Goal: Task Accomplishment & Management: Manage account settings

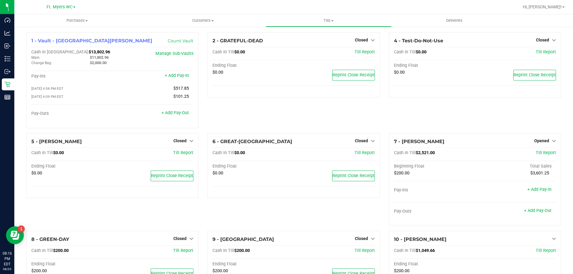
scroll to position [79, 0]
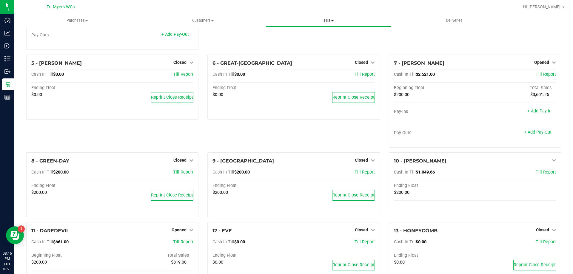
click at [334, 23] on span "Tills" at bounding box center [328, 20] width 125 height 5
click at [298, 34] on span "Manage tills" at bounding box center [286, 35] width 40 height 5
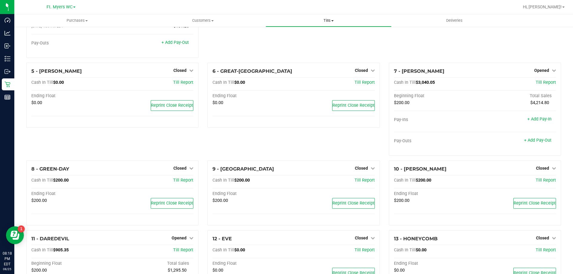
click at [330, 19] on span "Tills" at bounding box center [328, 20] width 125 height 5
click at [293, 35] on span "Manage tills" at bounding box center [286, 35] width 40 height 5
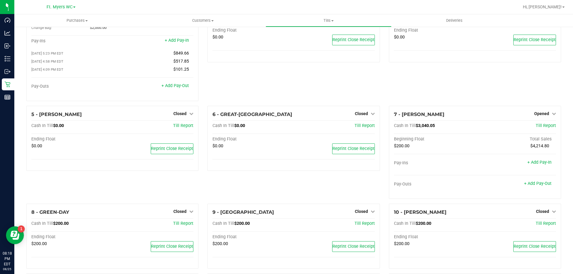
scroll to position [33, 0]
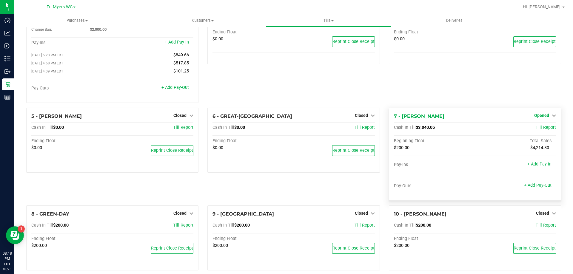
click at [538, 116] on span "Opened" at bounding box center [541, 115] width 15 height 5
click at [536, 127] on link "Close Till" at bounding box center [542, 127] width 16 height 5
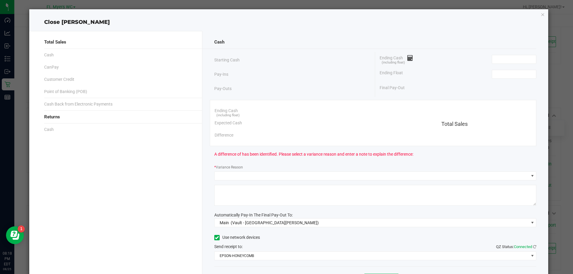
click at [501, 54] on div "Ending Cash (including float)" at bounding box center [458, 59] width 157 height 15
click at [504, 58] on input at bounding box center [514, 59] width 44 height 8
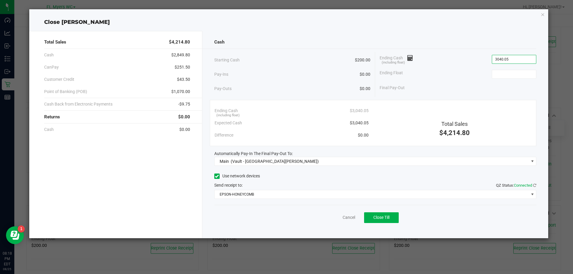
type input "$3,040.05"
click at [374, 221] on button "Close Till" at bounding box center [381, 218] width 35 height 11
type input "$200.00"
click at [320, 214] on div "Dismiss Reprint Closing Receipt" at bounding box center [375, 216] width 322 height 23
click at [325, 215] on div "Dismiss Reprint Closing Receipt" at bounding box center [375, 216] width 322 height 23
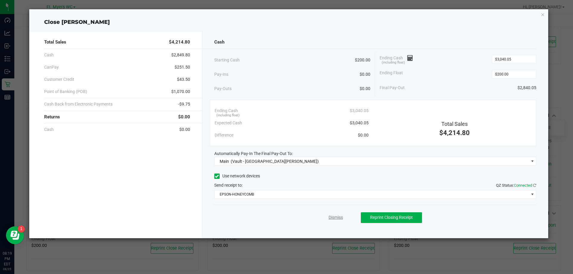
click at [329, 217] on link "Dismiss" at bounding box center [336, 218] width 14 height 6
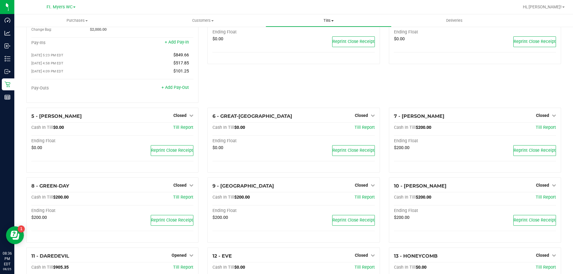
click at [323, 19] on span "Tills" at bounding box center [328, 20] width 125 height 5
click at [316, 33] on li "Manage tills" at bounding box center [329, 36] width 126 height 7
click at [400, 90] on div "4 - Test-Do-Not-Use Closed Open Till Cash In Till $0.00 Till Report Ending Floa…" at bounding box center [474, 53] width 181 height 109
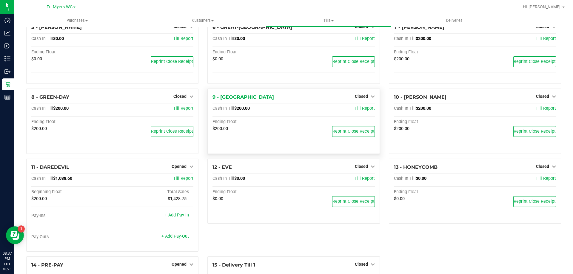
scroll to position [123, 0]
click at [186, 168] on link "Opened" at bounding box center [183, 166] width 22 height 5
click at [187, 181] on div "Close Till" at bounding box center [180, 178] width 44 height 7
click at [184, 180] on link "Close Till" at bounding box center [180, 178] width 16 height 5
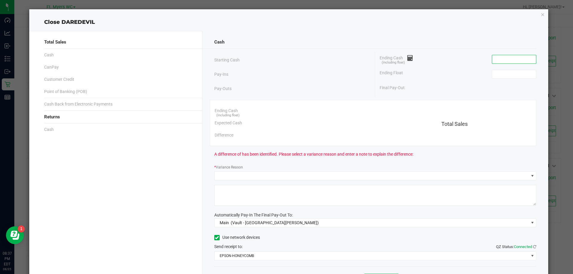
click at [505, 57] on input at bounding box center [514, 59] width 44 height 8
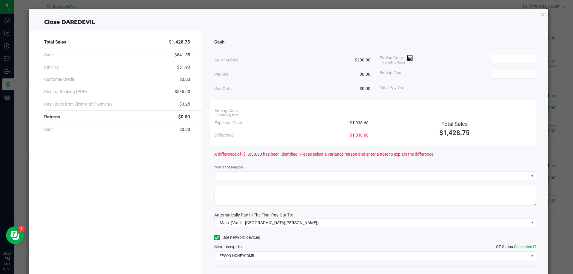
click at [440, 76] on div "Ending Float" at bounding box center [458, 74] width 157 height 15
click at [507, 59] on input at bounding box center [514, 59] width 44 height 8
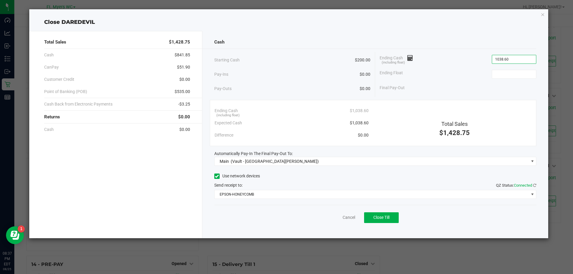
type input "$1,038.60"
click at [387, 223] on button "Close Till" at bounding box center [381, 218] width 35 height 11
type input "$200.00"
click at [338, 215] on link "Dismiss" at bounding box center [336, 218] width 14 height 6
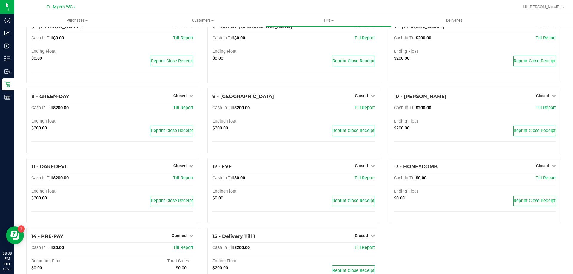
click at [21, 98] on div "1 - Vault - [GEOGRAPHIC_DATA][PERSON_NAME] Count Vault Cash In Vault: $17,492.6…" at bounding box center [293, 117] width 559 height 429
click at [10, 103] on div "Reports" at bounding box center [8, 97] width 13 height 12
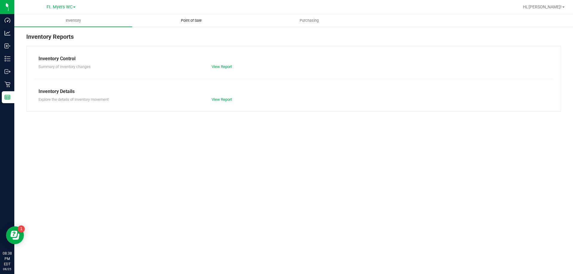
click at [200, 21] on span "Point of Sale" at bounding box center [191, 20] width 37 height 5
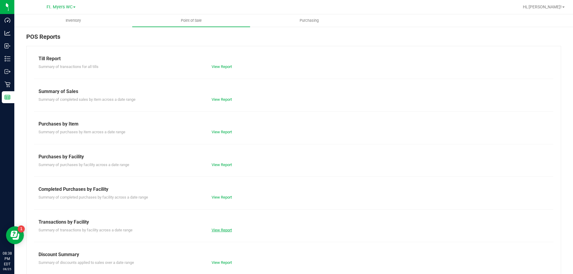
click at [222, 228] on link "View Report" at bounding box center [222, 230] width 20 height 4
